Goal: Task Accomplishment & Management: Manage account settings

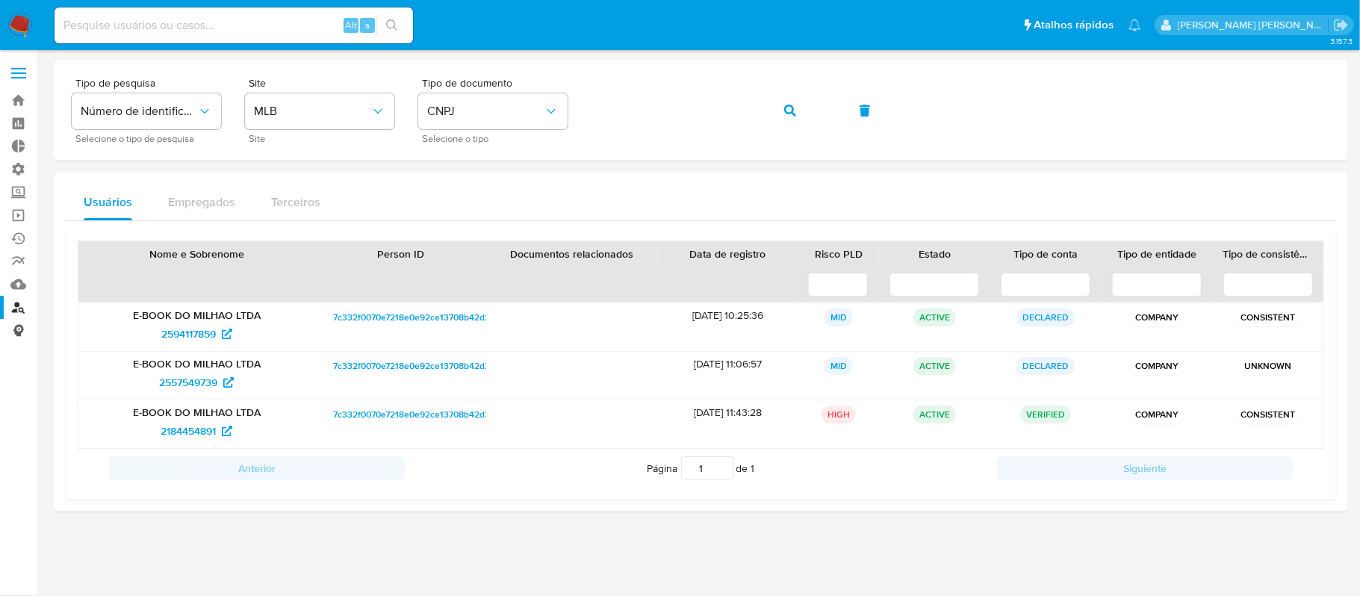
click at [22, 323] on link "Consolidado" at bounding box center [89, 330] width 178 height 23
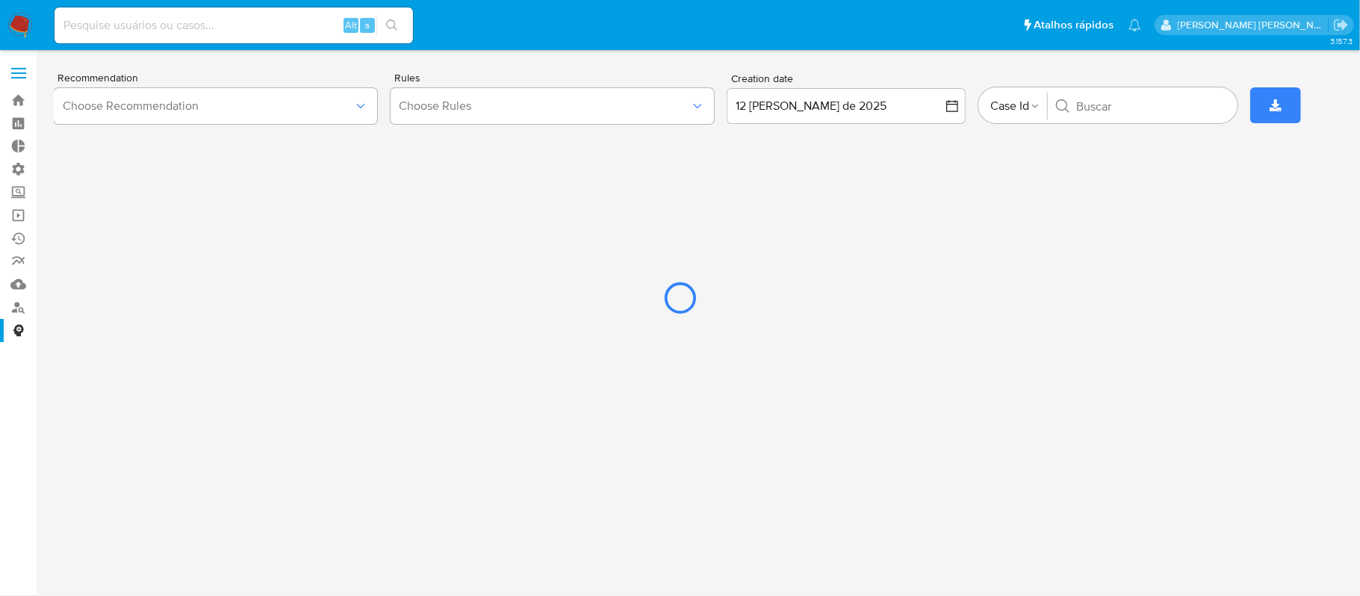
click at [16, 261] on div at bounding box center [680, 298] width 1360 height 596
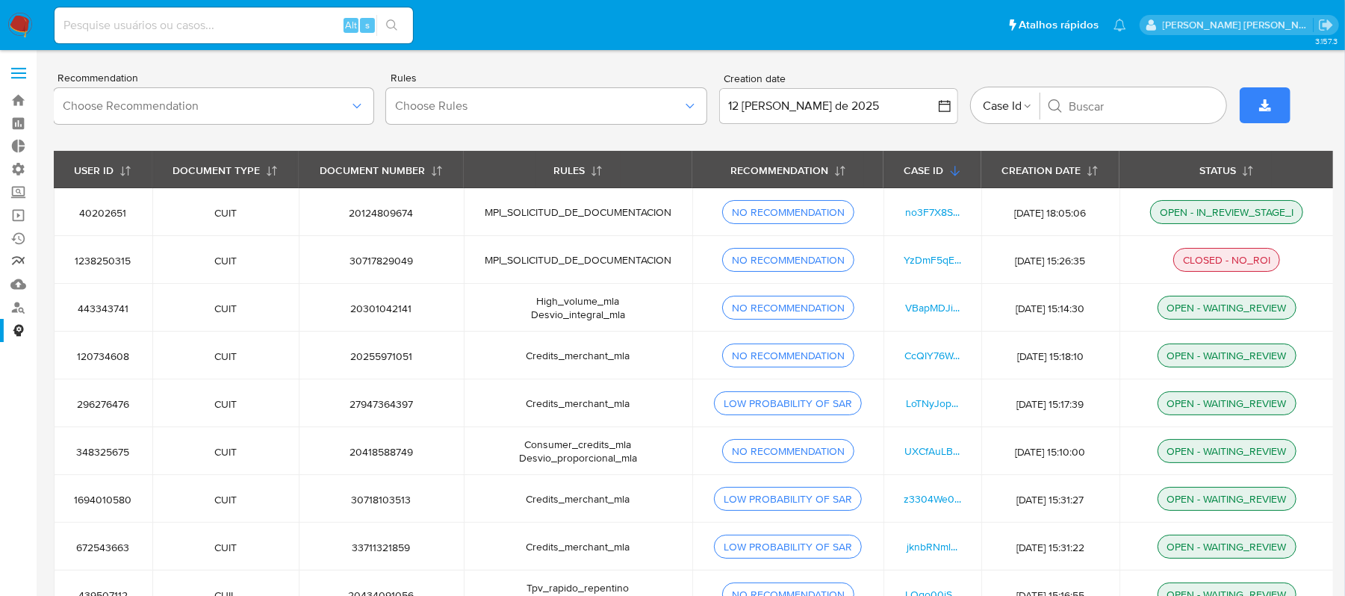
click at [16, 255] on link "relatórios" at bounding box center [89, 261] width 178 height 23
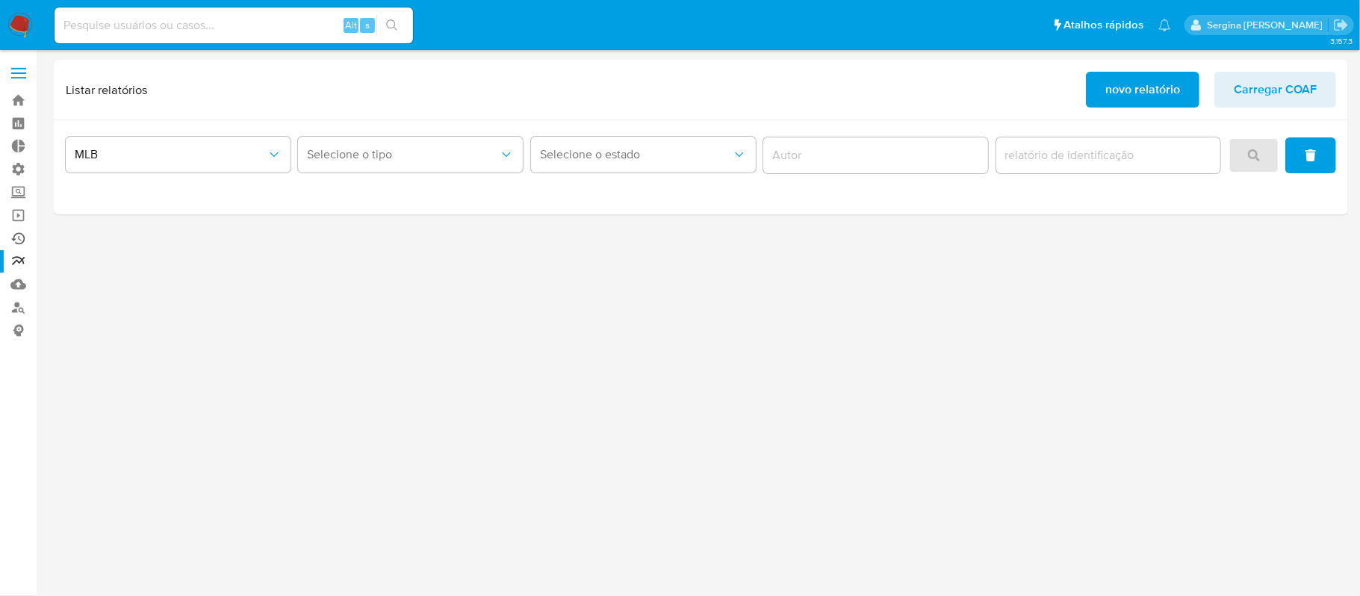
click at [19, 240] on link "Ejecuções automáticas" at bounding box center [89, 238] width 178 height 23
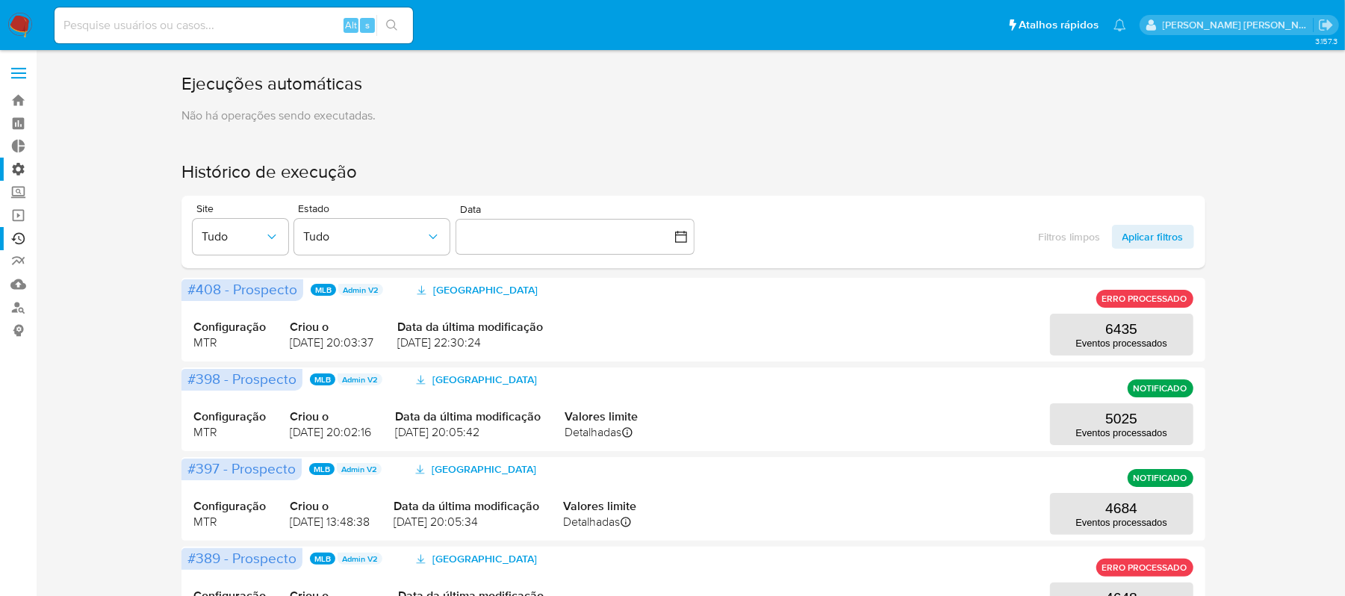
click at [22, 168] on label "Administração" at bounding box center [89, 169] width 178 height 23
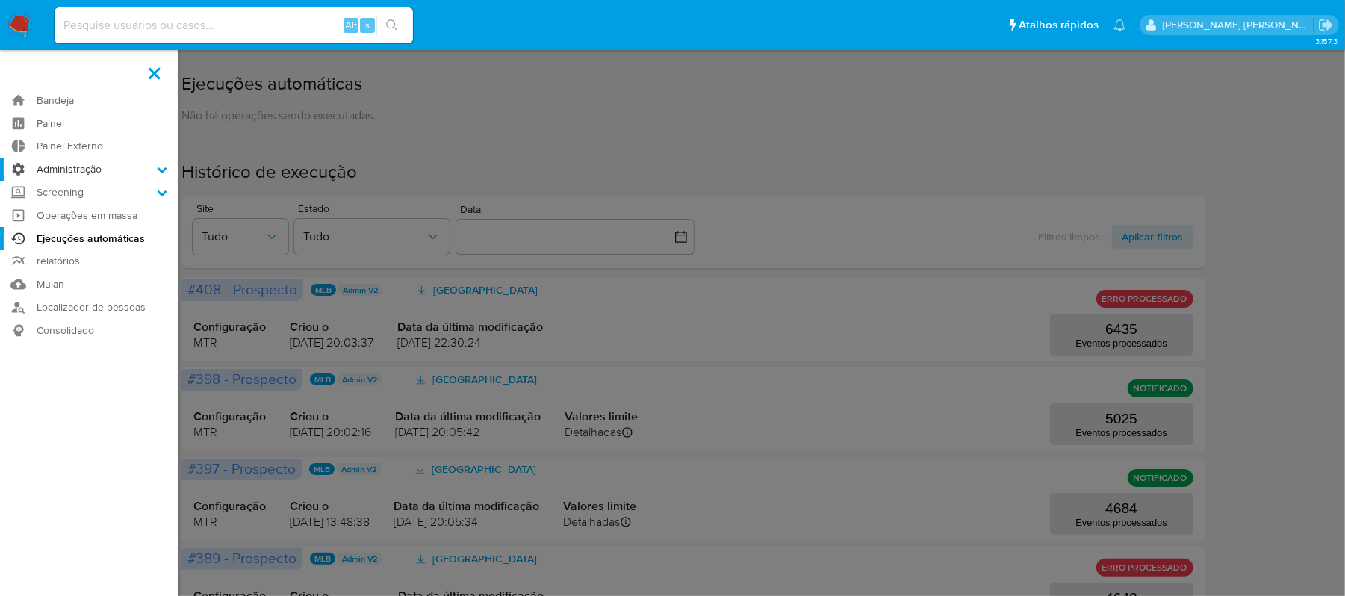
click at [0, 0] on input "Administração" at bounding box center [0, 0] width 0 height 0
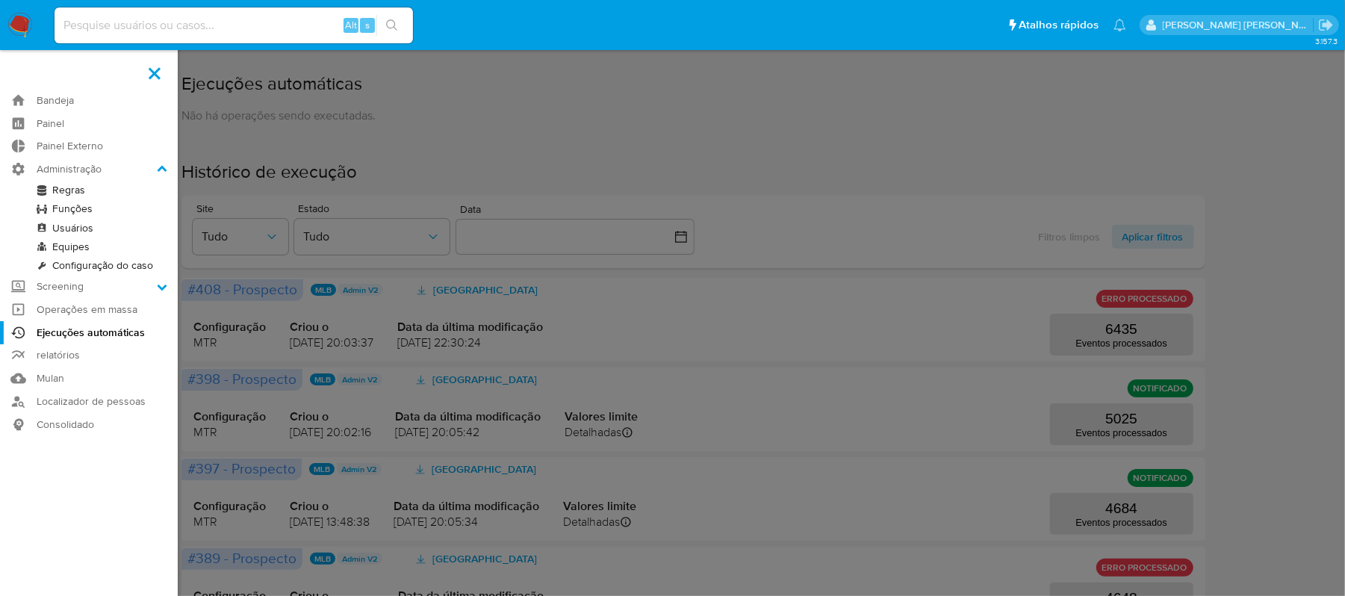
click at [66, 190] on link "Regras" at bounding box center [89, 190] width 178 height 19
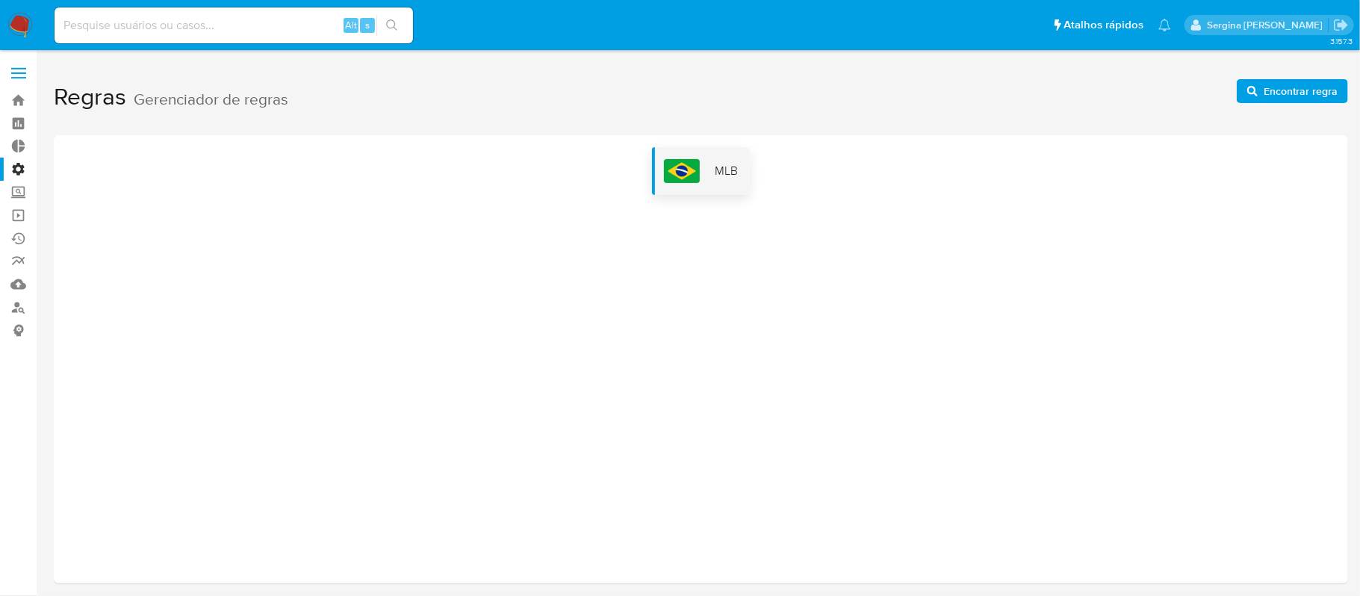
click at [674, 178] on img at bounding box center [682, 171] width 36 height 24
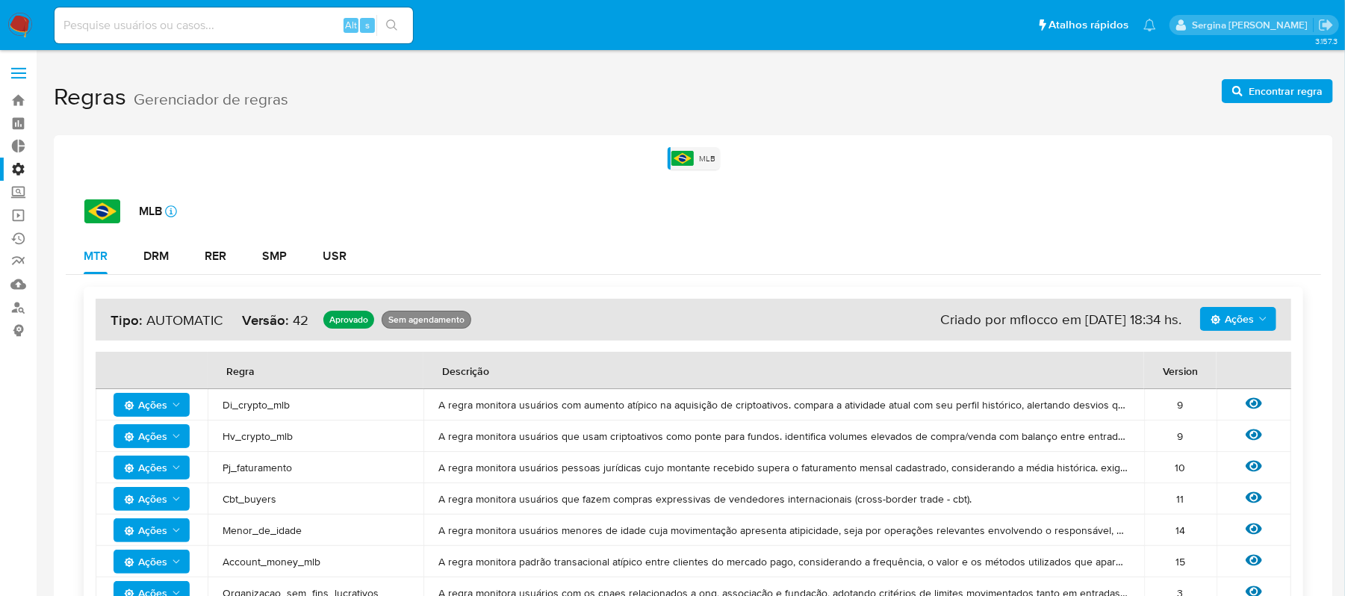
click at [1254, 320] on span "Ações" at bounding box center [1232, 319] width 43 height 24
click at [1223, 361] on button "Ver história" at bounding box center [1237, 356] width 134 height 36
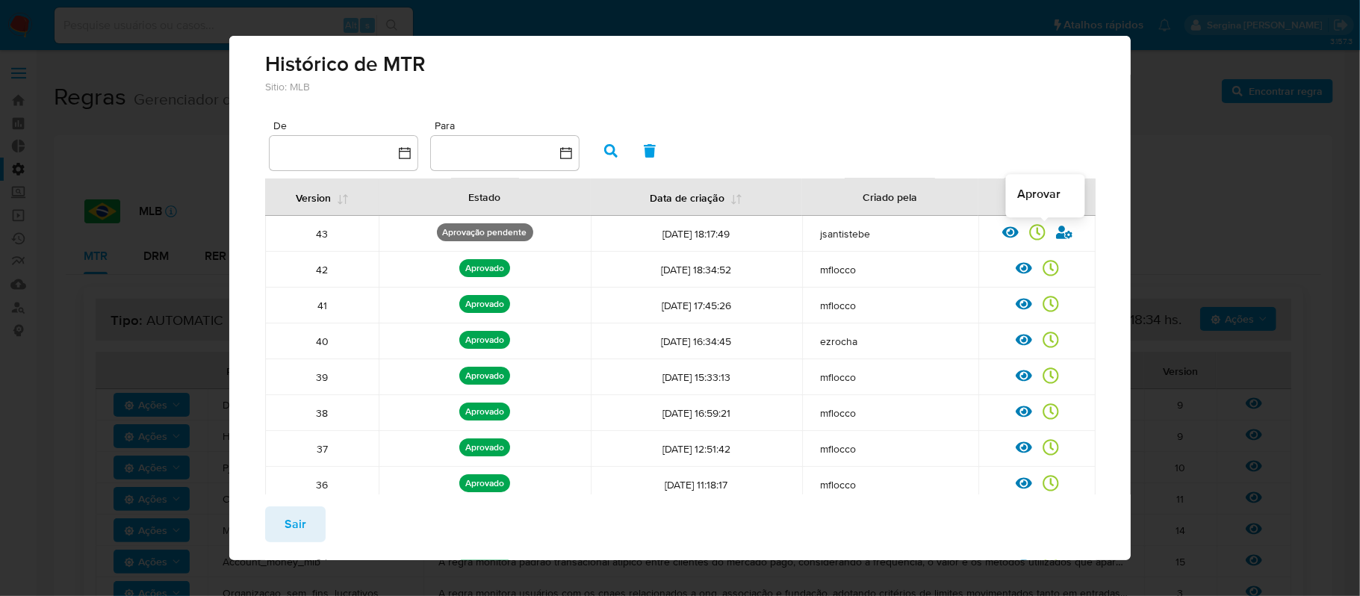
click at [1056, 233] on icon at bounding box center [1064, 232] width 16 height 16
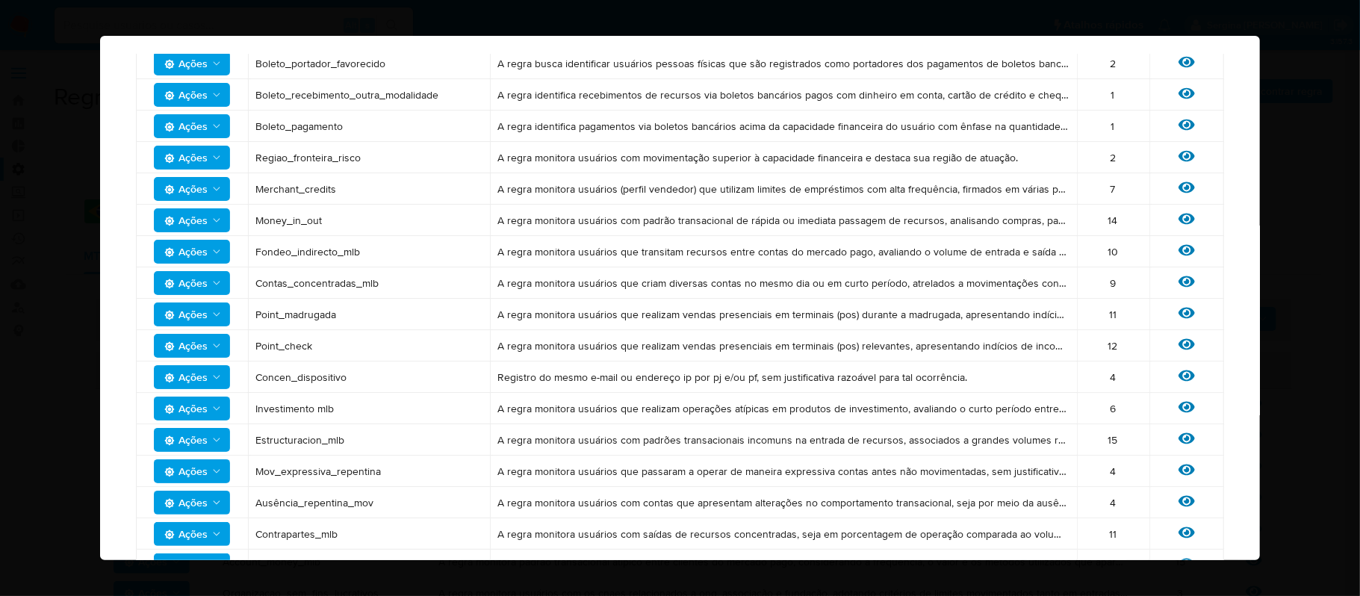
scroll to position [1022, 0]
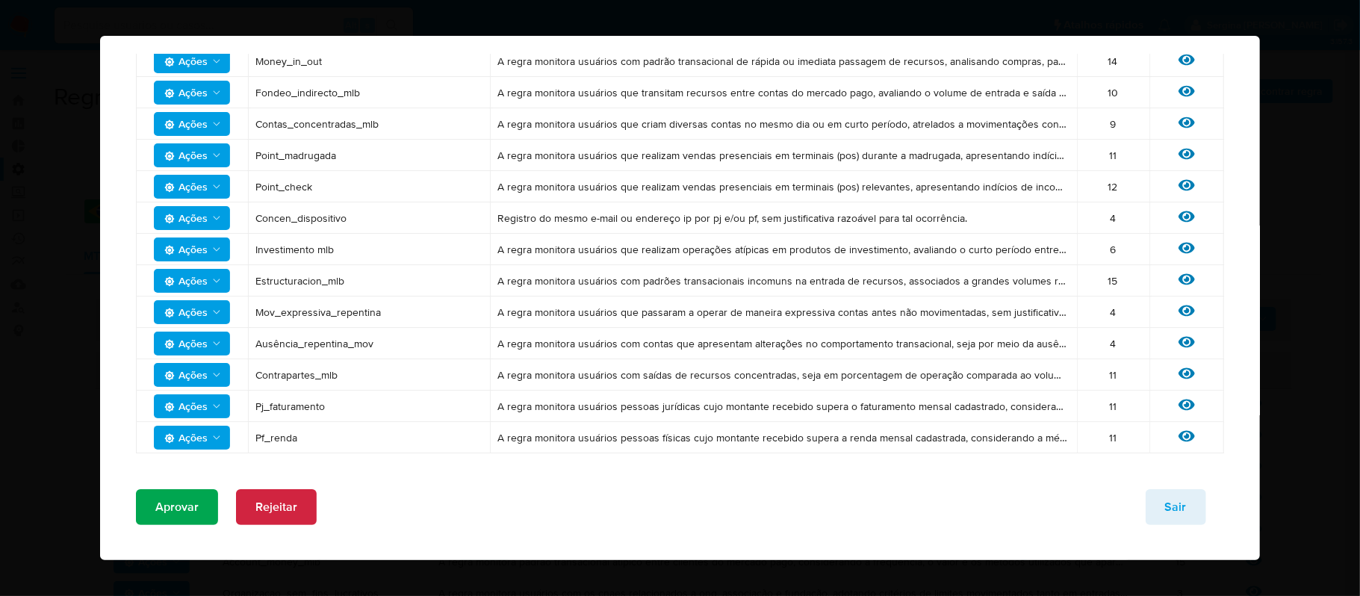
click at [155, 497] on span "Aprovar" at bounding box center [176, 507] width 43 height 33
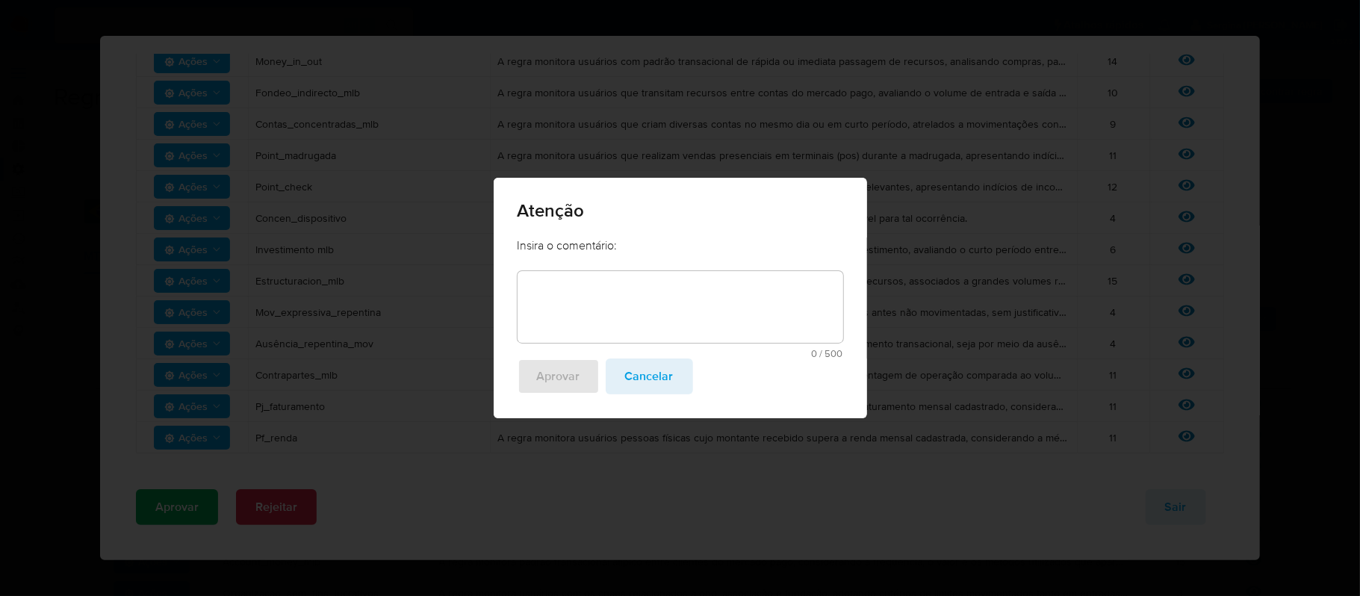
click at [578, 309] on textarea at bounding box center [681, 307] width 326 height 72
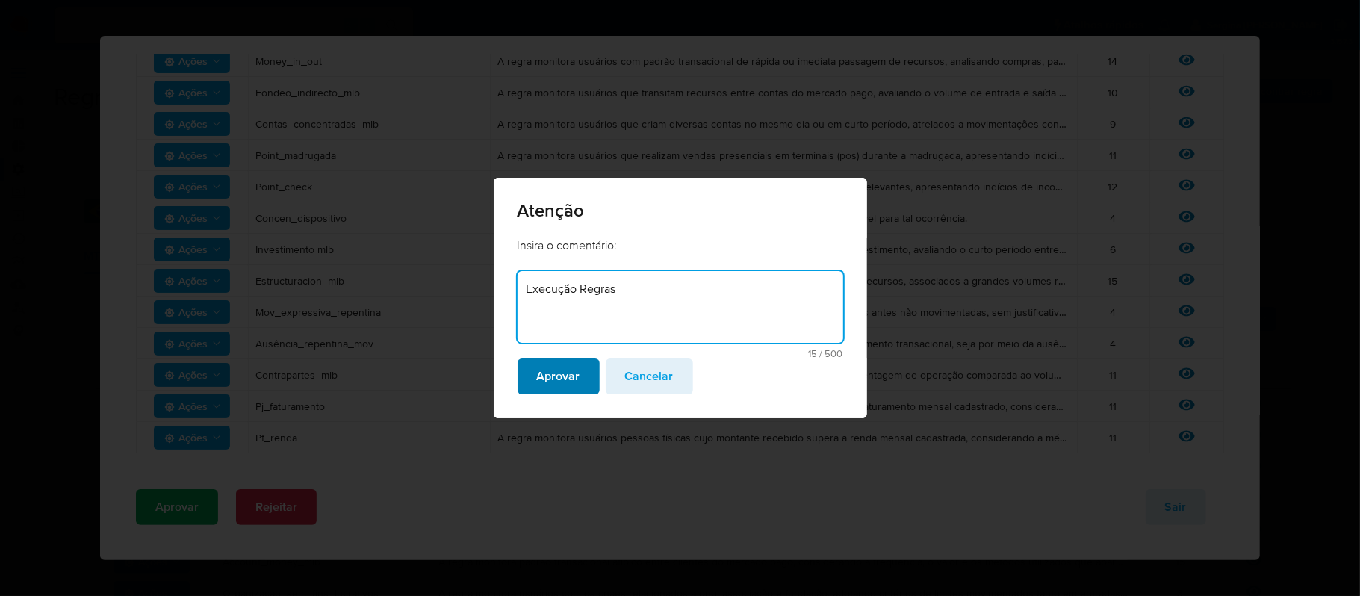
type textarea "Execução Regras"
click at [568, 379] on span "Aprovar" at bounding box center [558, 376] width 43 height 33
